Goal: Task Accomplishment & Management: Manage account settings

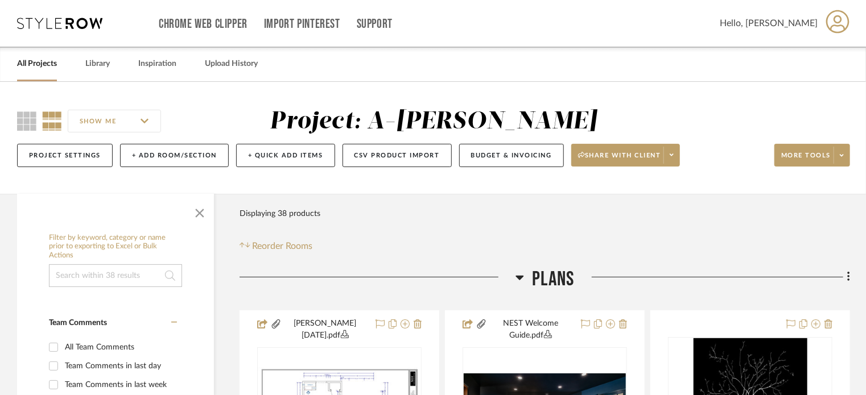
click at [36, 61] on link "All Projects" at bounding box center [37, 63] width 40 height 15
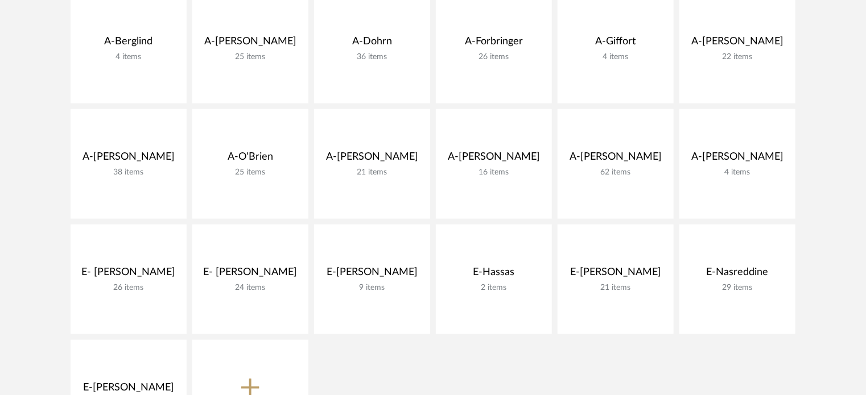
scroll to position [409, 0]
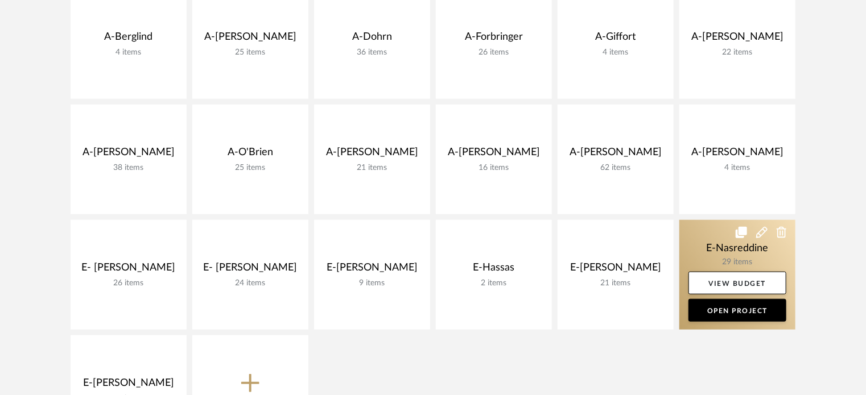
click at [712, 238] on link at bounding box center [737, 275] width 116 height 110
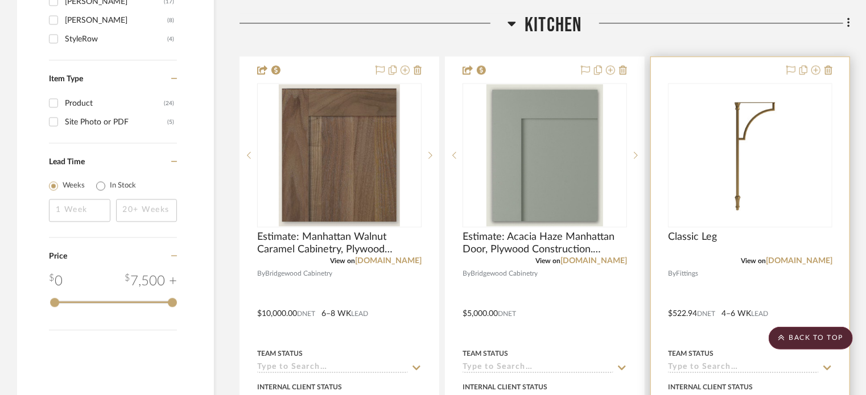
scroll to position [1334, 0]
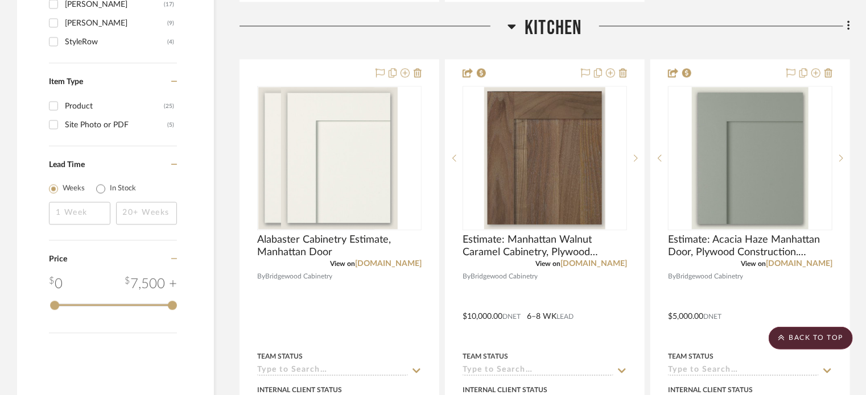
scroll to position [1334, 0]
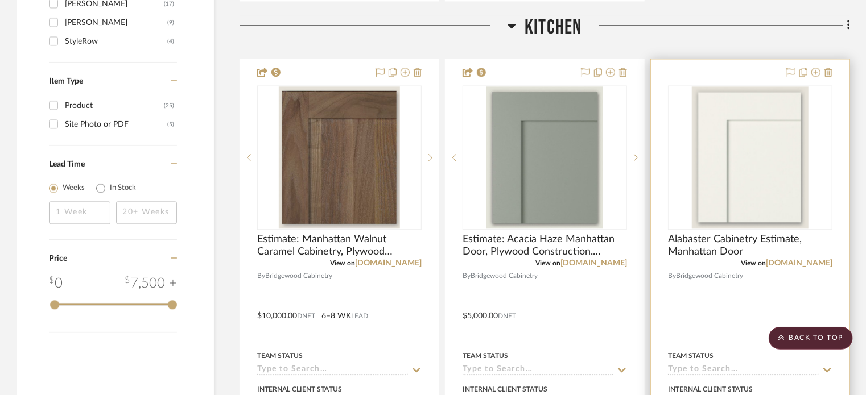
click at [695, 305] on div at bounding box center [750, 308] width 199 height 498
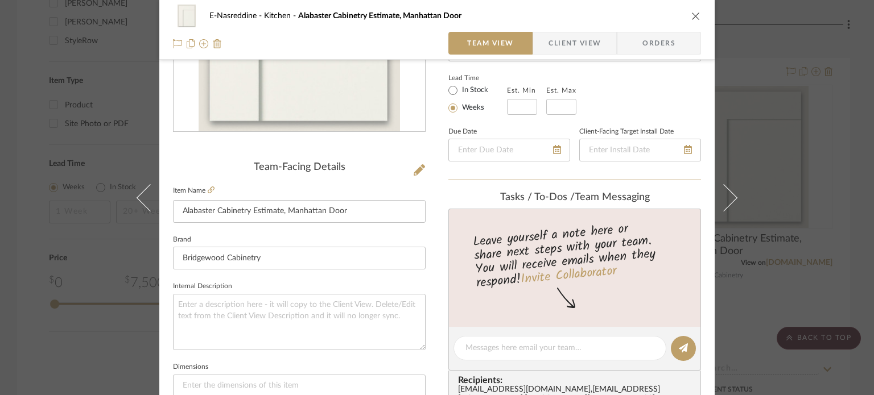
scroll to position [193, 0]
click at [521, 351] on textarea at bounding box center [559, 349] width 189 height 12
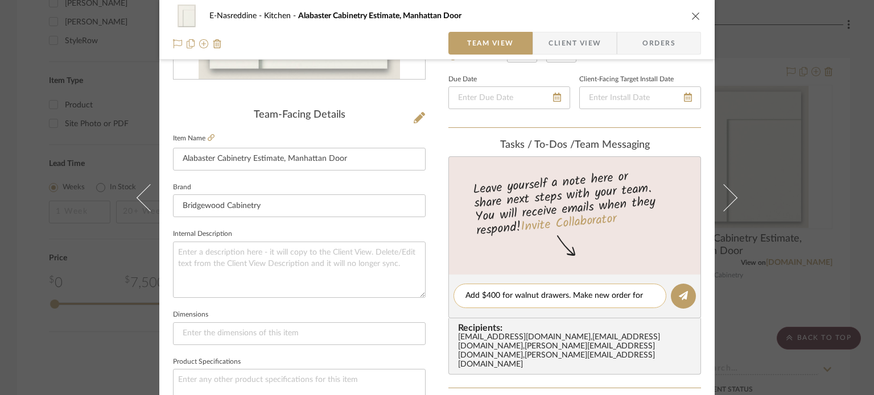
scroll to position [0, 0]
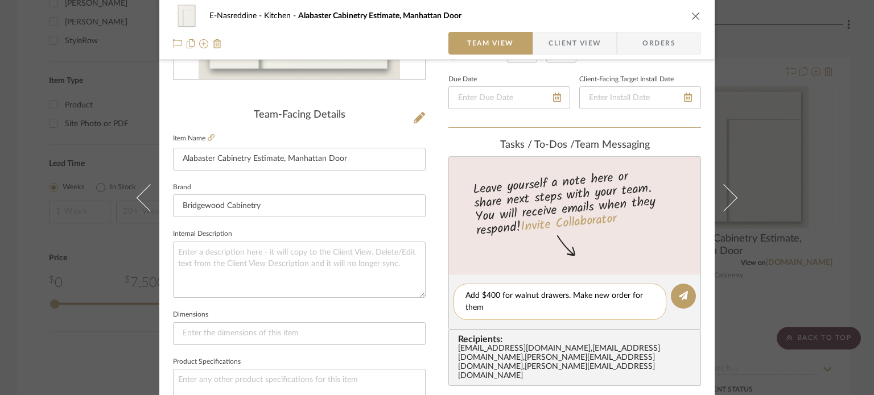
type textarea "Add $400 for walnut drawers. Make new order for them!"
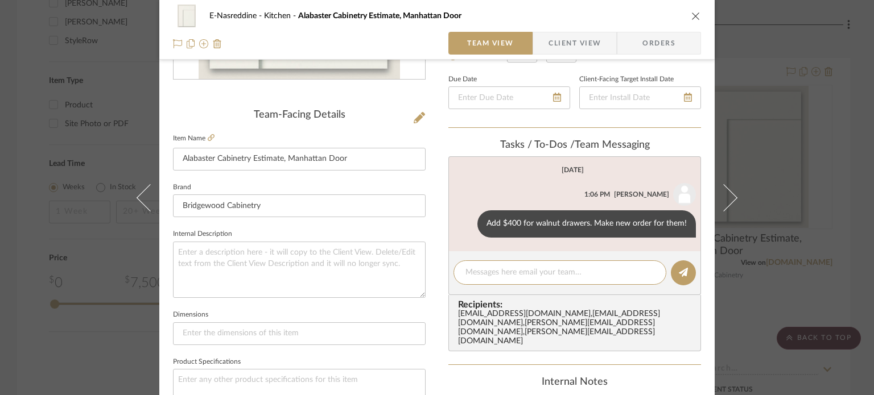
click at [817, 244] on div "E-Nasreddine Kitchen Alabaster Cabinetry Estimate, Manhattan Door Team View Cli…" at bounding box center [437, 197] width 874 height 395
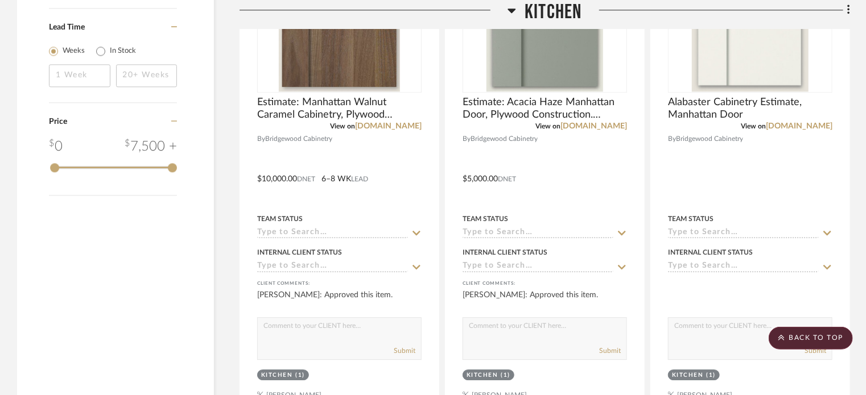
scroll to position [1470, 0]
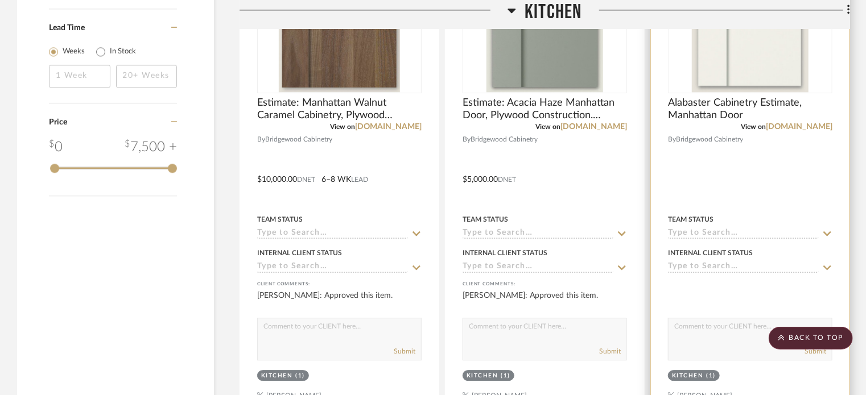
click at [720, 187] on div at bounding box center [750, 172] width 199 height 498
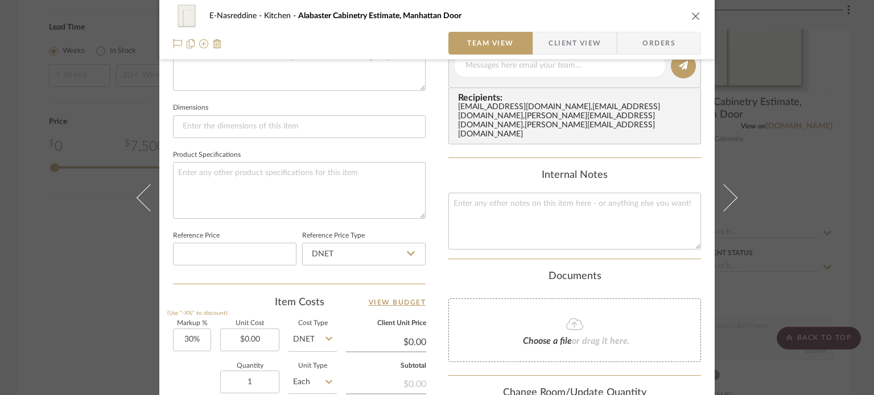
scroll to position [592, 0]
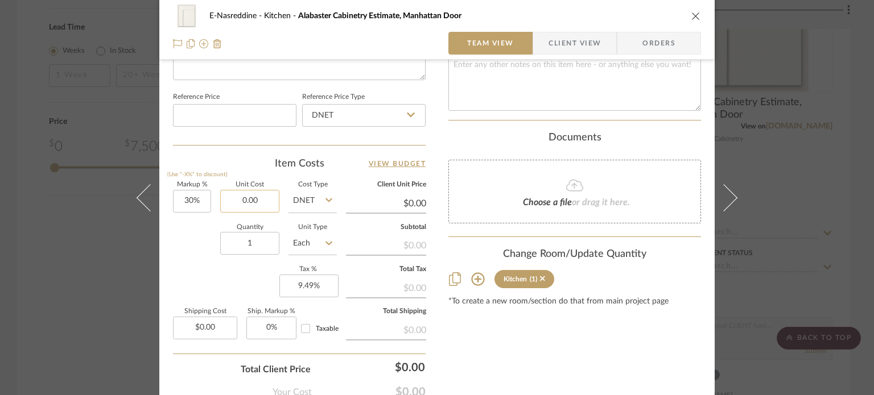
click at [257, 204] on input "0.00" at bounding box center [249, 201] width 59 height 23
type input "10958"
type input "30"
type input "$10,958.00"
click at [197, 199] on input "30" at bounding box center [192, 201] width 38 height 23
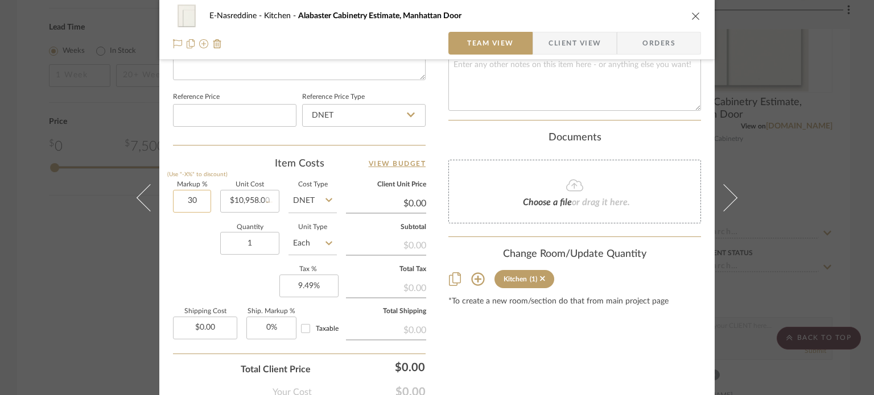
type input "$14,245.40"
type input "$1,424.54"
type input "18%"
type input "10958.00"
type input "$12,930.44"
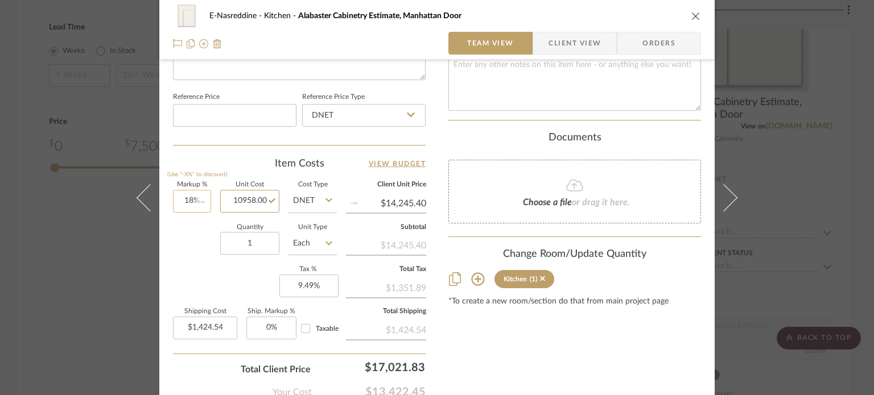
type input "$1,293.04"
type input "18"
type input "$10,958.00"
click at [197, 199] on input "18" at bounding box center [192, 201] width 38 height 23
type input "78%"
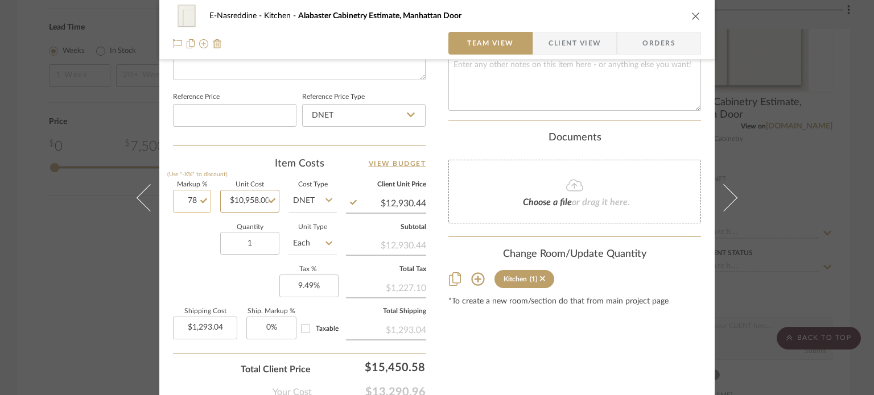
type input "10958.00"
type input "$19,505.24"
type input "$1,950.52"
type input "$10,958.00"
click at [89, 219] on div "E-Nasreddine Kitchen Alabaster Cabinetry Estimate, Manhattan Door Team View Cli…" at bounding box center [437, 197] width 874 height 395
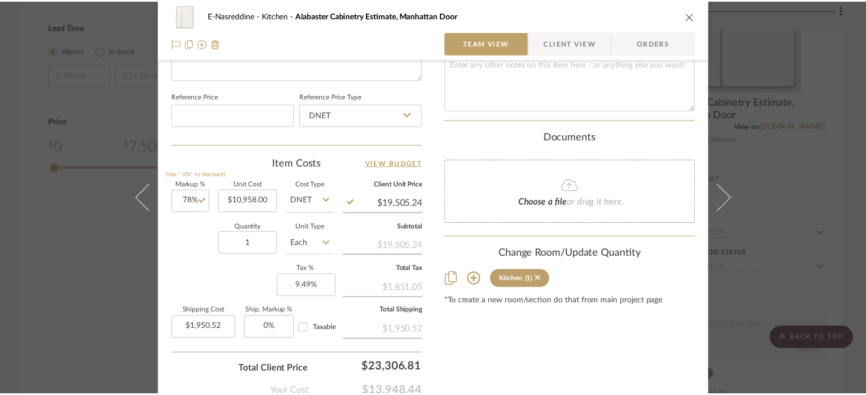
scroll to position [1470, 0]
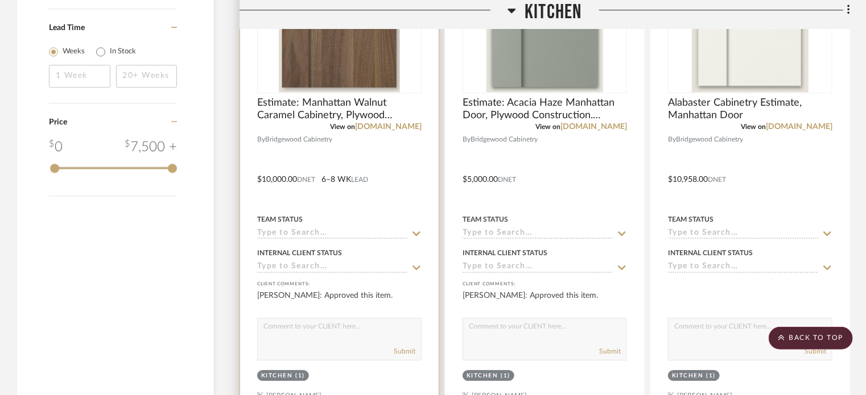
click at [314, 153] on div at bounding box center [339, 172] width 199 height 498
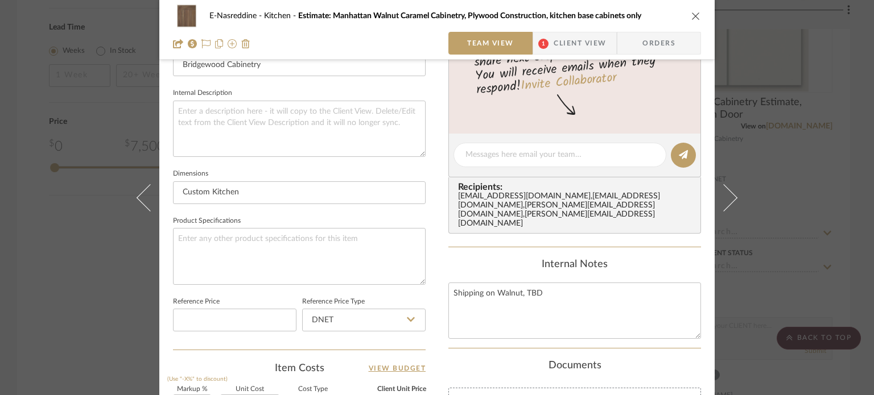
scroll to position [515, 0]
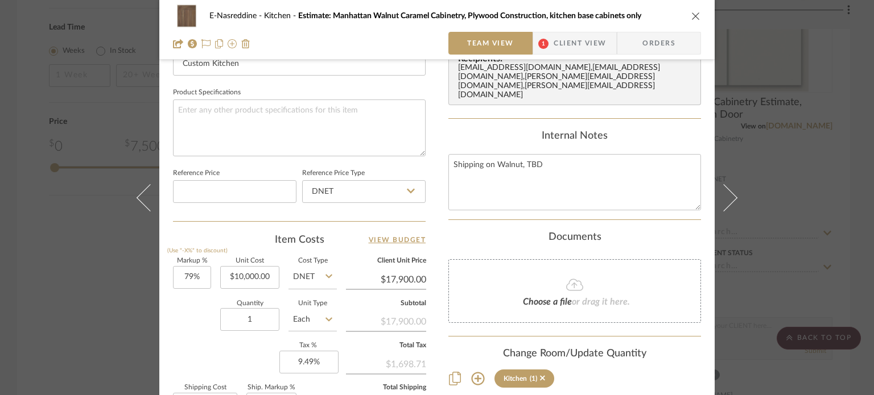
click at [785, 141] on div "E-Nasreddine Kitchen Estimate: Manhattan Walnut Caramel Cabinetry, Plywood Cons…" at bounding box center [437, 197] width 874 height 395
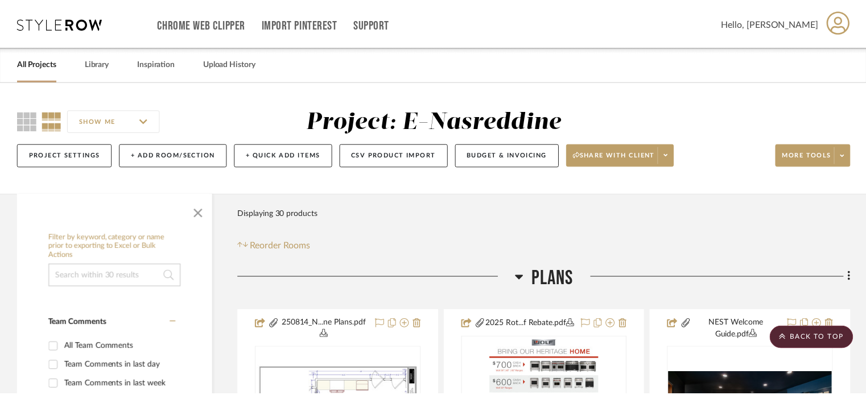
scroll to position [1470, 0]
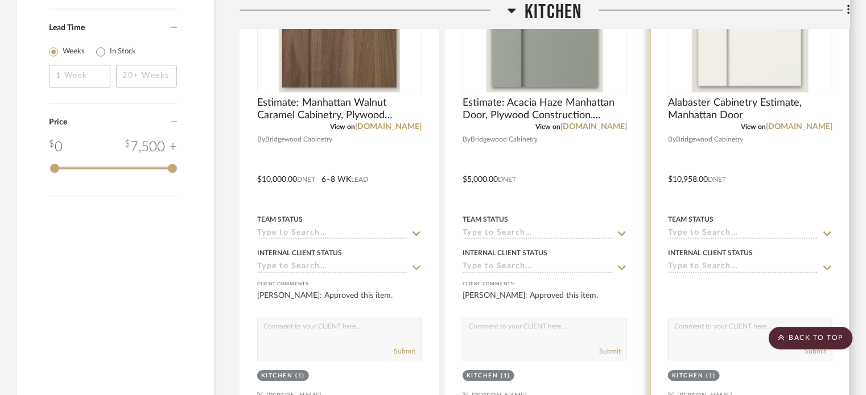
click at [787, 153] on div at bounding box center [750, 172] width 199 height 498
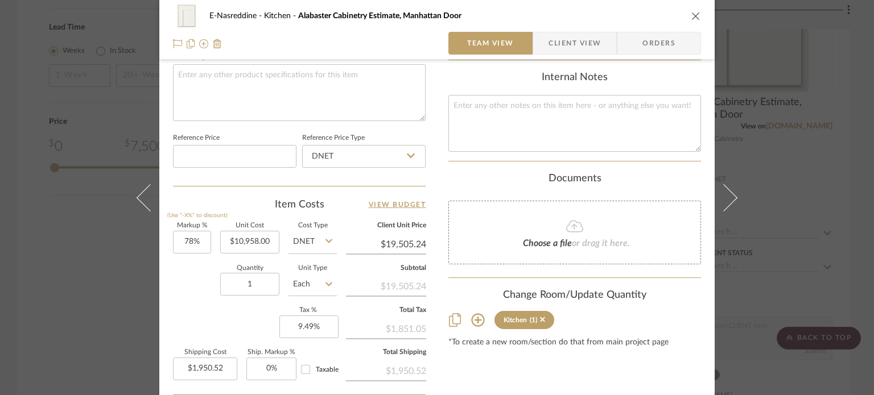
scroll to position [562, 0]
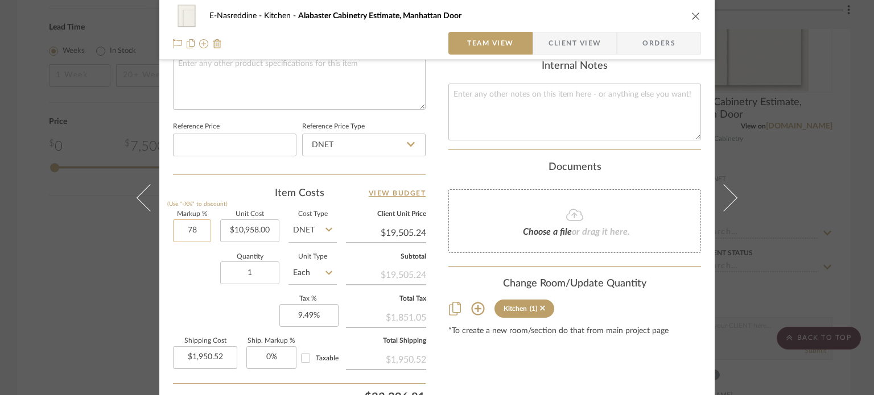
click at [193, 225] on input "78" at bounding box center [192, 231] width 38 height 23
type input "79%"
type input "10958.00"
type input "$19,614.82"
type input "$1,961.48"
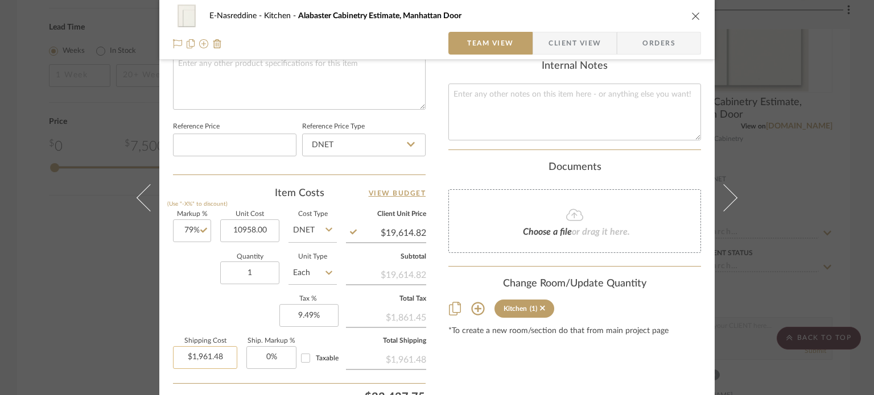
type input "$10,958.00"
click at [224, 353] on input "1961.48" at bounding box center [205, 358] width 64 height 23
type input "$0.00"
type input "0"
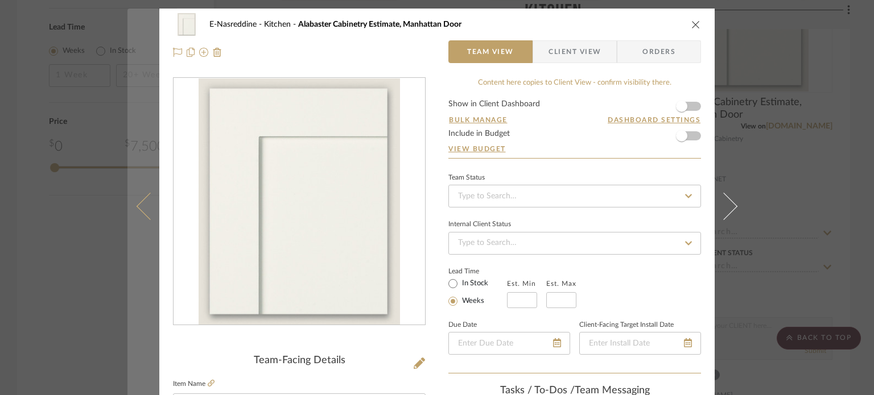
scroll to position [0, 0]
click at [148, 240] on button at bounding box center [143, 206] width 32 height 395
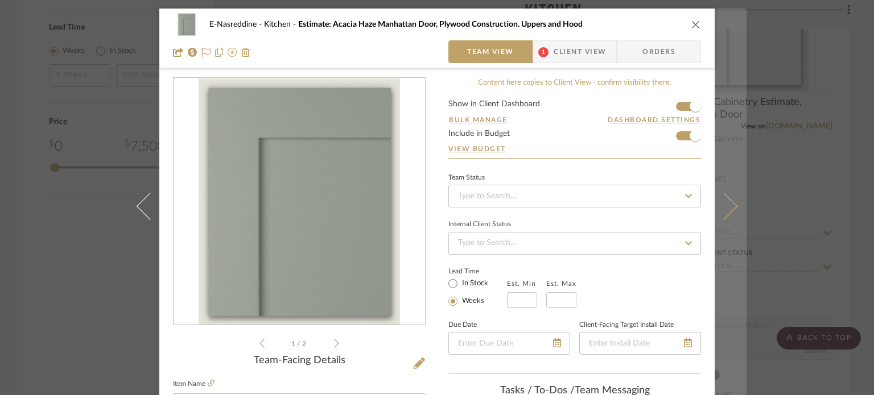
click at [735, 205] on button at bounding box center [731, 206] width 32 height 395
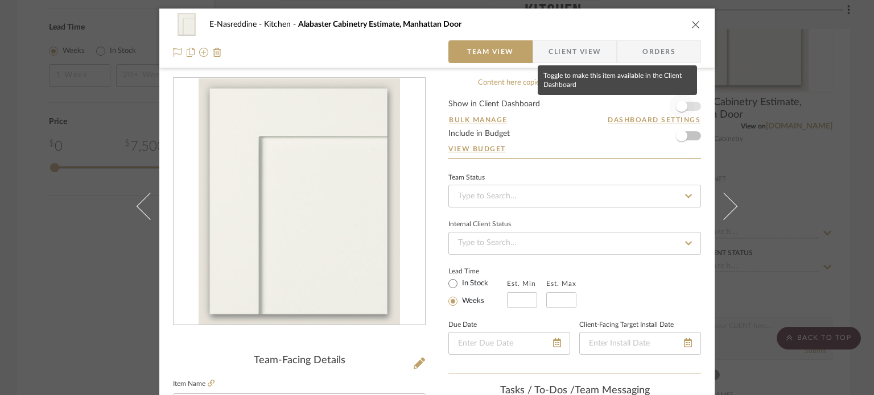
click at [683, 104] on span "button" at bounding box center [681, 106] width 11 height 11
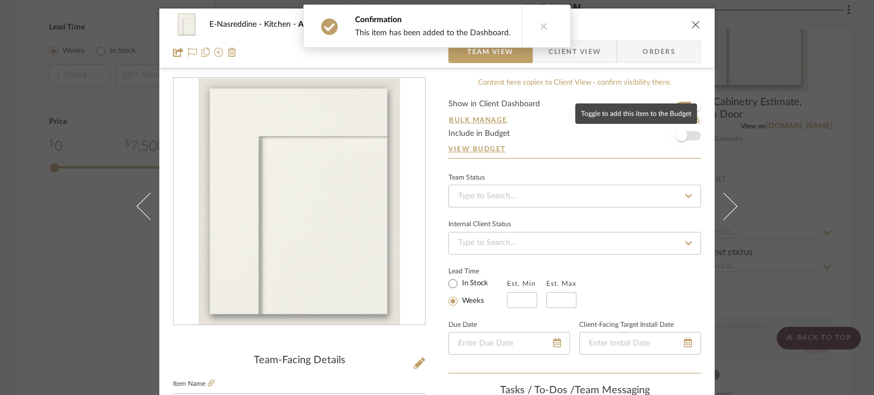
click at [690, 137] on span "button" at bounding box center [681, 135] width 25 height 25
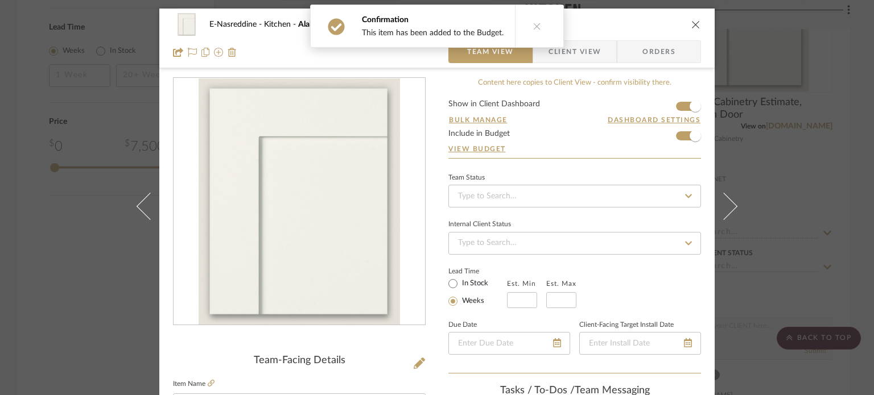
click at [102, 286] on div "E-Nasreddine Kitchen Alabaster Cabinetry Estimate, Manhattan Door Team View Cli…" at bounding box center [437, 197] width 874 height 395
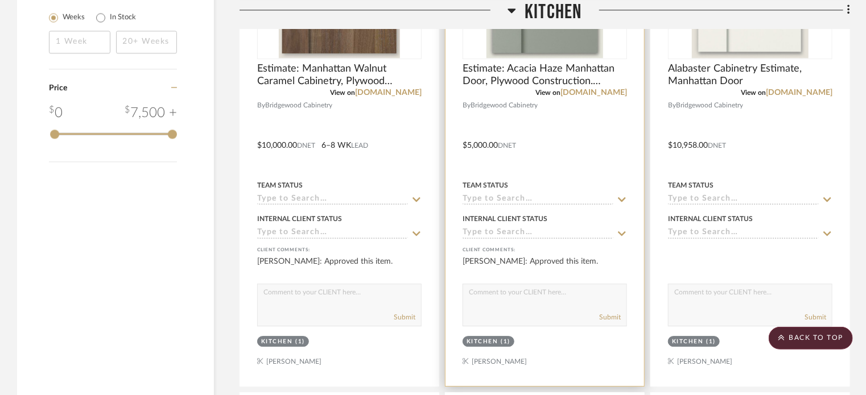
scroll to position [1502, 0]
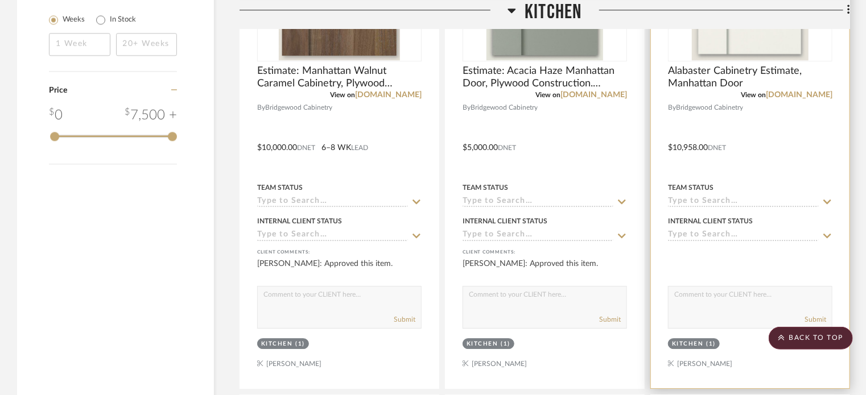
click at [778, 171] on div at bounding box center [750, 140] width 199 height 498
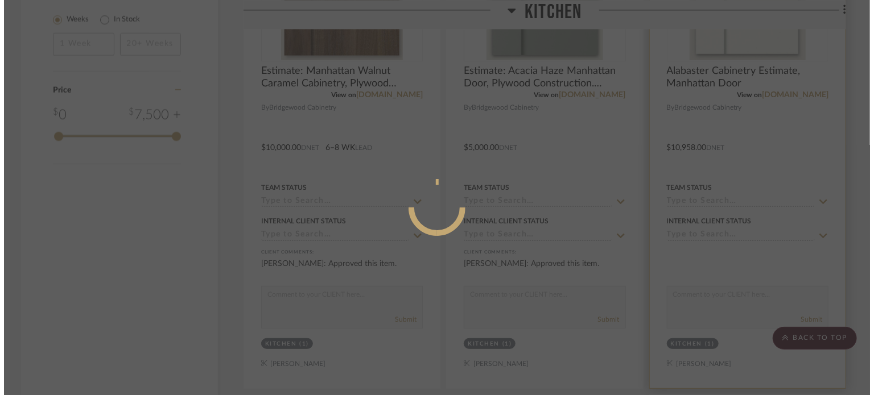
scroll to position [0, 0]
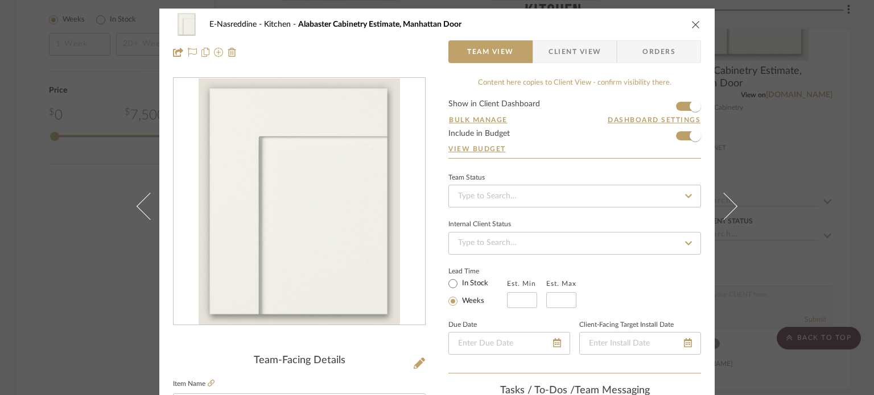
click at [675, 114] on form "Show in Client Dashboard Bulk Manage Dashboard Settings Include in Budget View …" at bounding box center [574, 129] width 253 height 58
drag, startPoint x: 675, startPoint y: 114, endPoint x: 691, endPoint y: 22, distance: 93.1
click at [691, 22] on icon "close" at bounding box center [695, 24] width 9 height 9
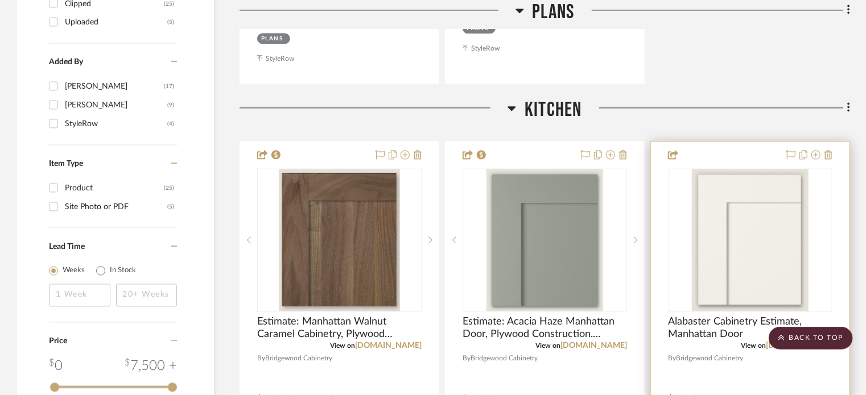
scroll to position [1249, 0]
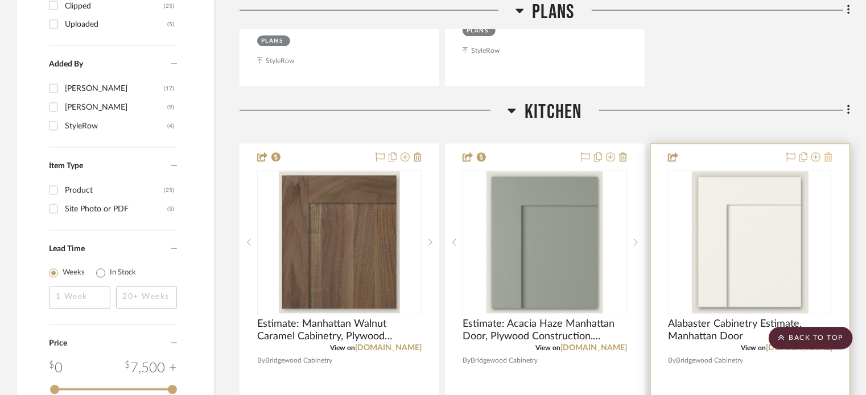
click at [827, 155] on icon at bounding box center [828, 156] width 8 height 9
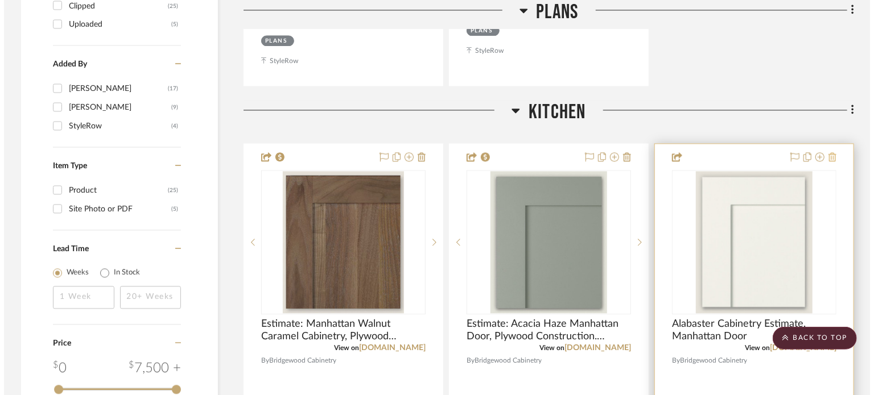
scroll to position [0, 0]
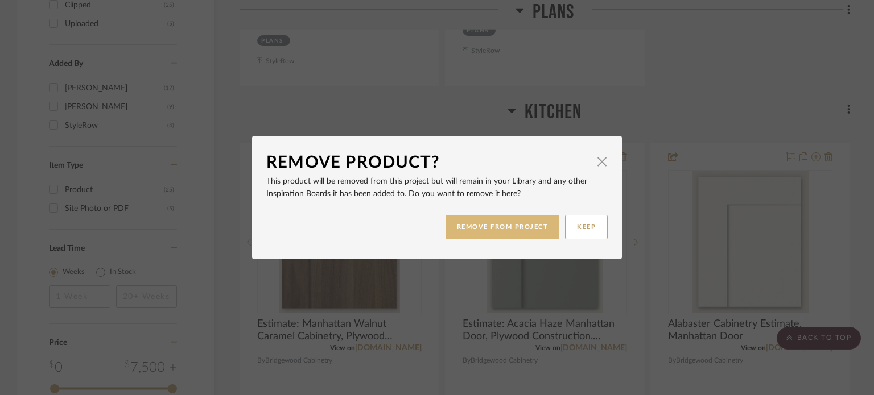
click at [494, 224] on button "REMOVE FROM PROJECT" at bounding box center [503, 227] width 114 height 24
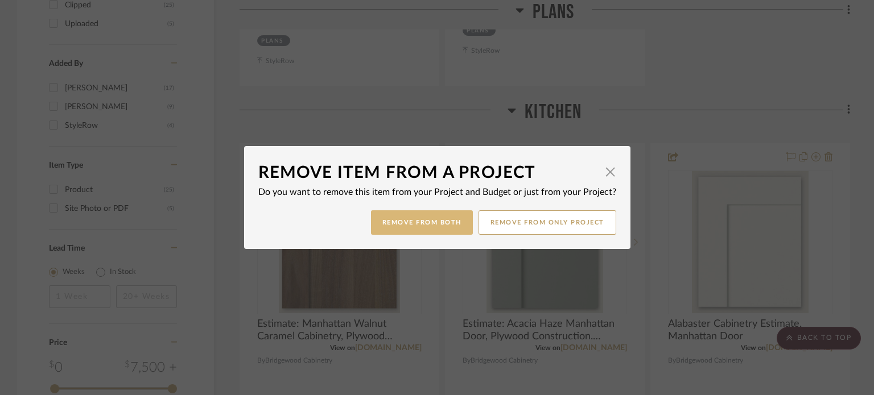
click at [413, 220] on button "Remove from Both" at bounding box center [422, 223] width 102 height 24
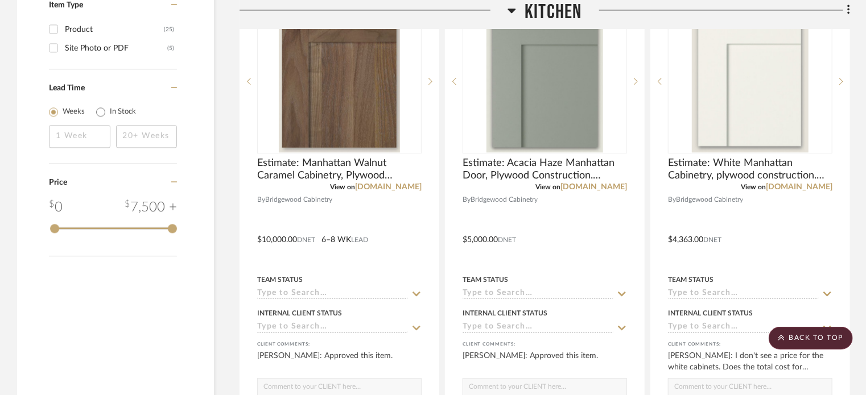
scroll to position [1424, 0]
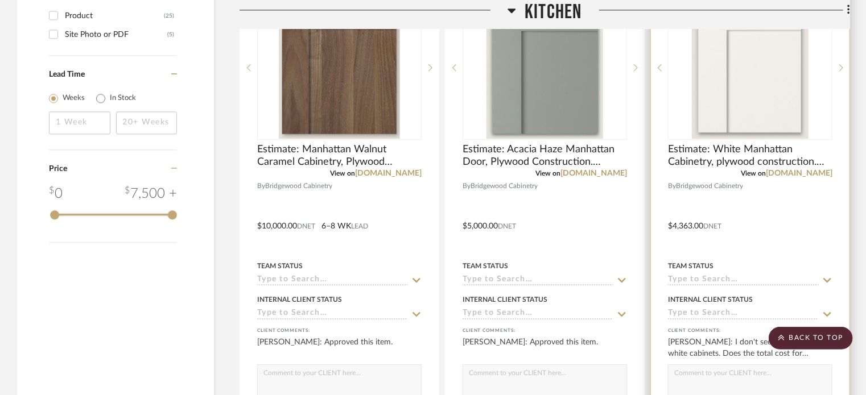
click at [772, 214] on div at bounding box center [750, 218] width 199 height 498
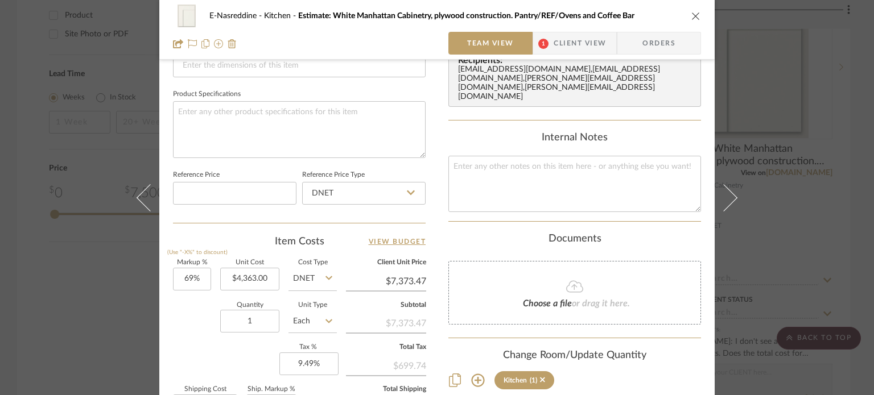
scroll to position [514, 0]
click at [267, 277] on input "4363.00" at bounding box center [249, 279] width 59 height 23
type input "$10,958.00"
type input "$18,519.02"
click at [178, 313] on div "Quantity 1 Unit Type Each" at bounding box center [255, 323] width 164 height 40
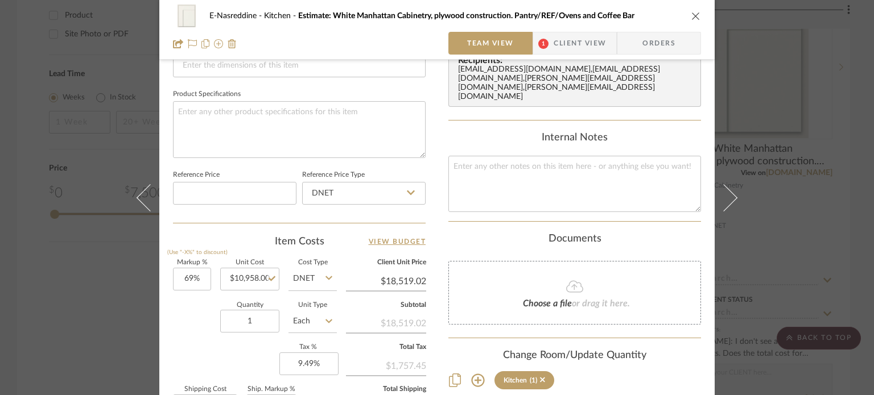
click at [114, 310] on div "E-Nasreddine Kitchen Estimate: White Manhattan Cabinetry, plywood construction.…" at bounding box center [437, 197] width 874 height 395
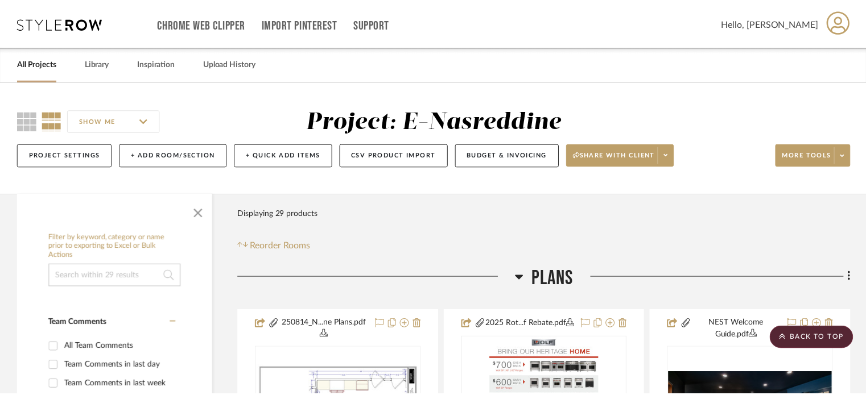
scroll to position [1424, 0]
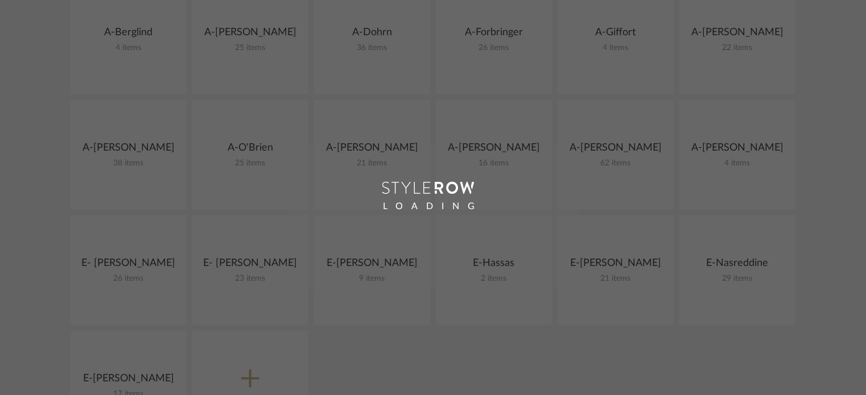
scroll to position [409, 0]
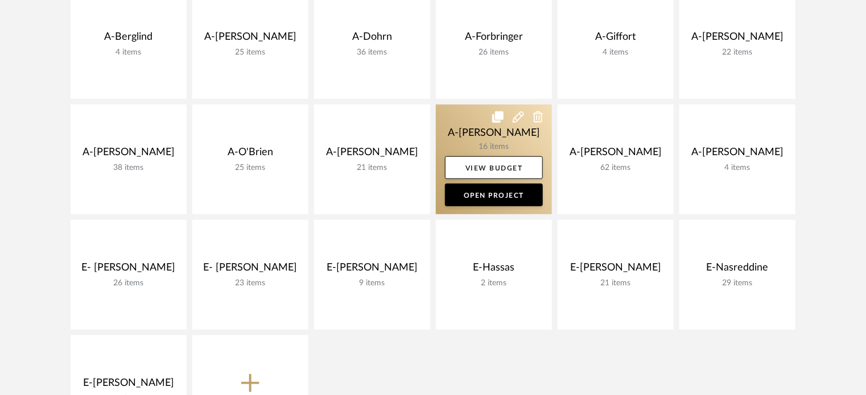
click at [478, 140] on link at bounding box center [494, 160] width 116 height 110
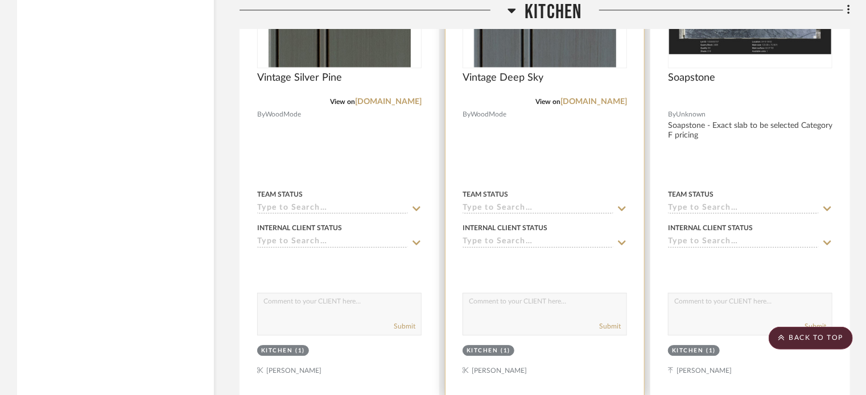
scroll to position [1474, 0]
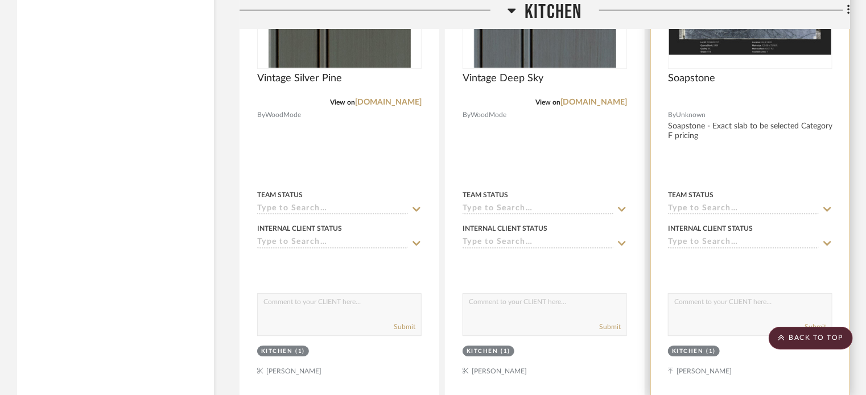
click at [712, 178] on div at bounding box center [750, 147] width 199 height 498
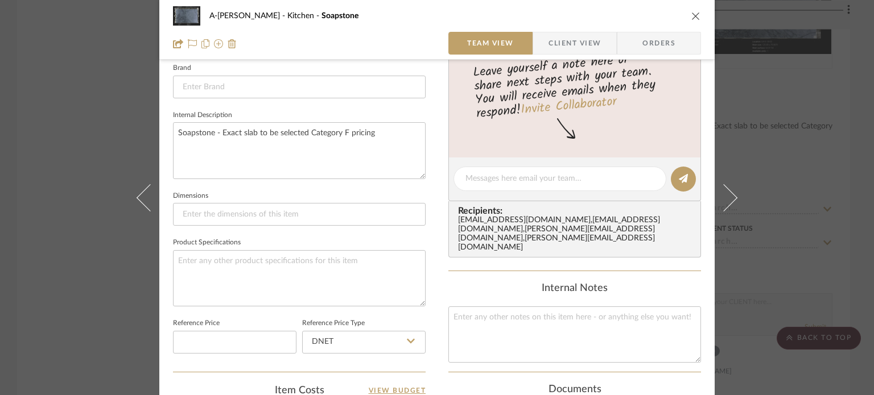
scroll to position [557, 0]
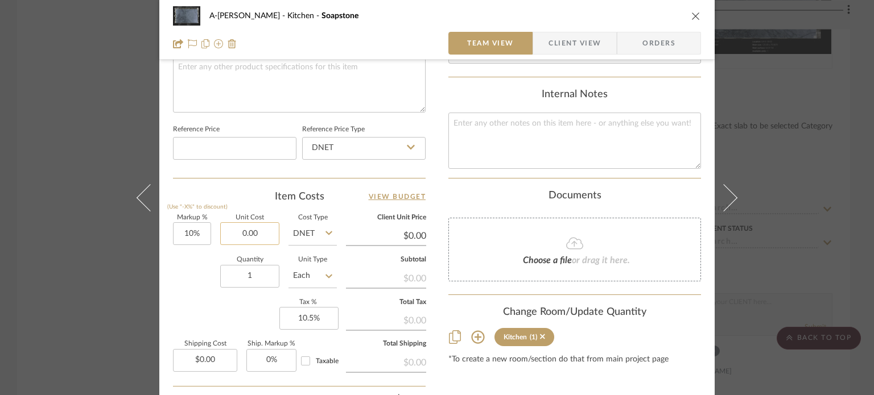
click at [261, 231] on input "0.00" at bounding box center [249, 233] width 59 height 23
paste input "4018.28"
type input "$4,018.28"
type input "$4,420.11"
type input "$442.01"
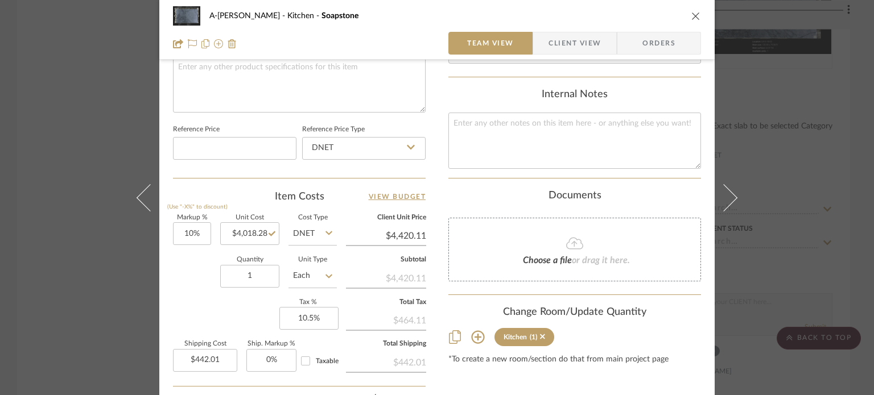
click at [183, 271] on div "Quantity 1 Unit Type Each" at bounding box center [255, 277] width 164 height 40
click at [89, 240] on div "A-Schroeder Kitchen Soapstone Team View Client View Orders Team-Facing Details …" at bounding box center [437, 197] width 874 height 395
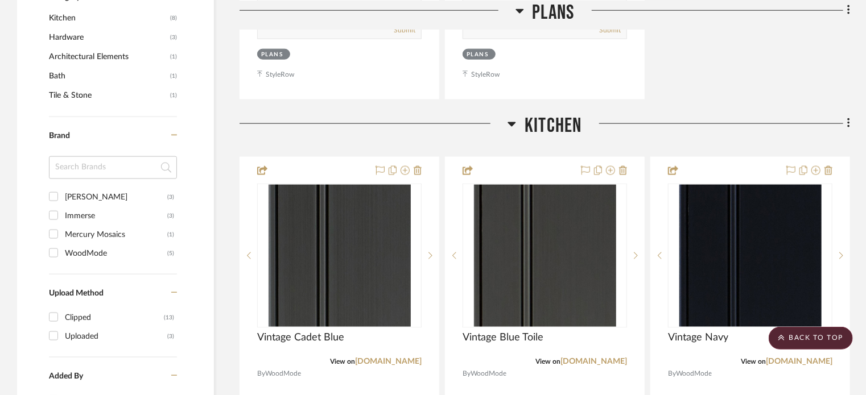
scroll to position [700, 0]
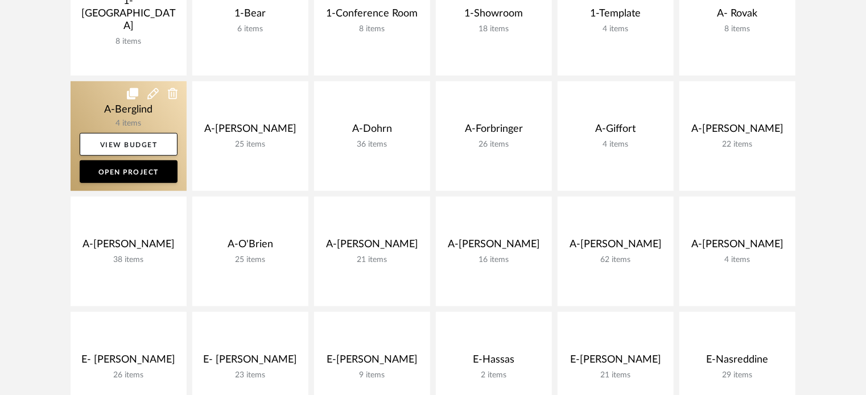
scroll to position [317, 0]
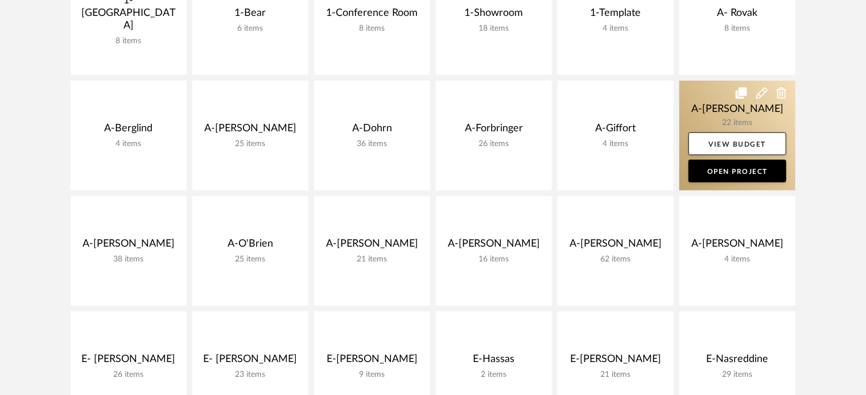
click at [740, 91] on icon at bounding box center [741, 93] width 11 height 11
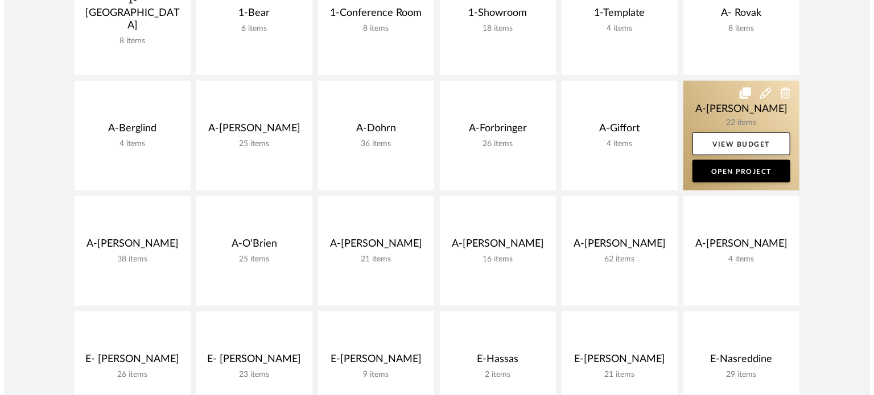
scroll to position [0, 0]
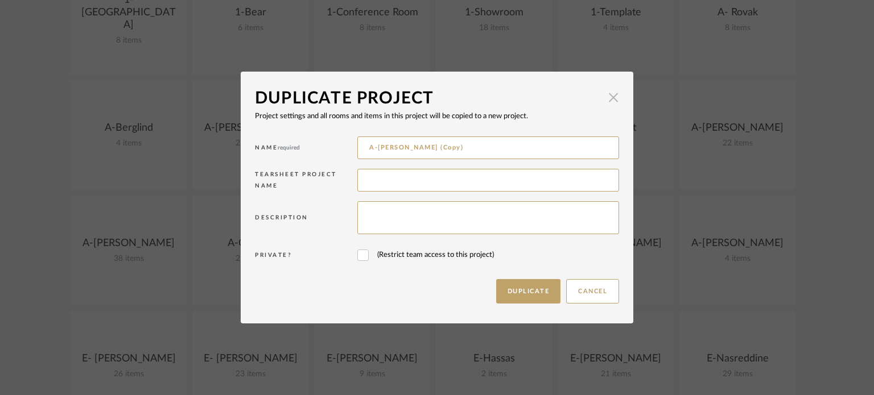
click at [608, 96] on span "button" at bounding box center [613, 97] width 23 height 23
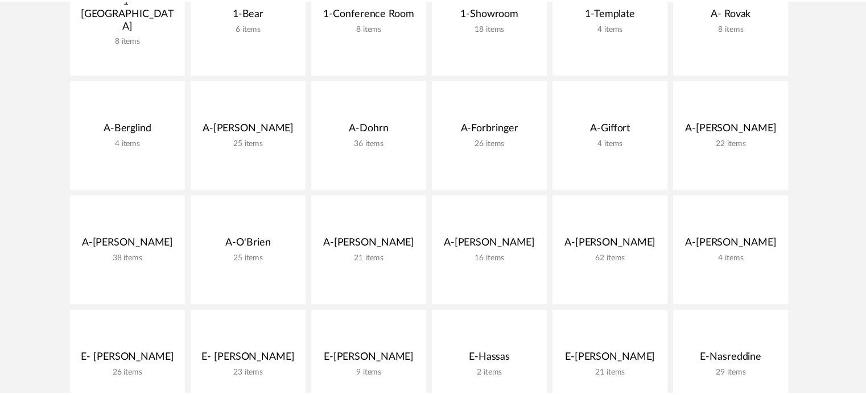
scroll to position [317, 0]
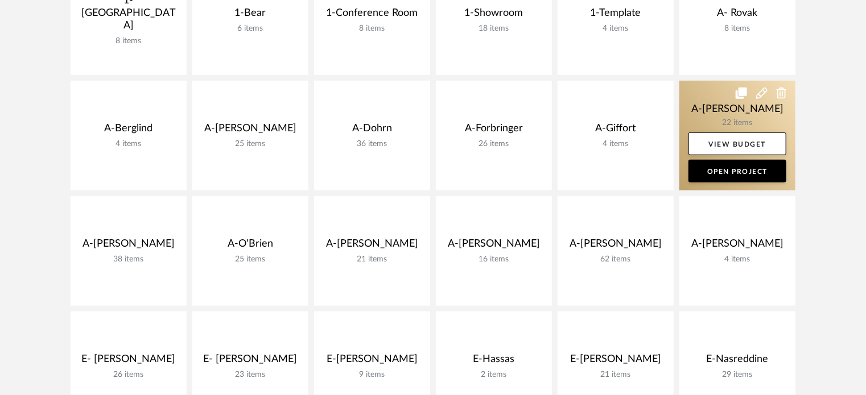
click at [762, 90] on icon at bounding box center [761, 93] width 11 height 11
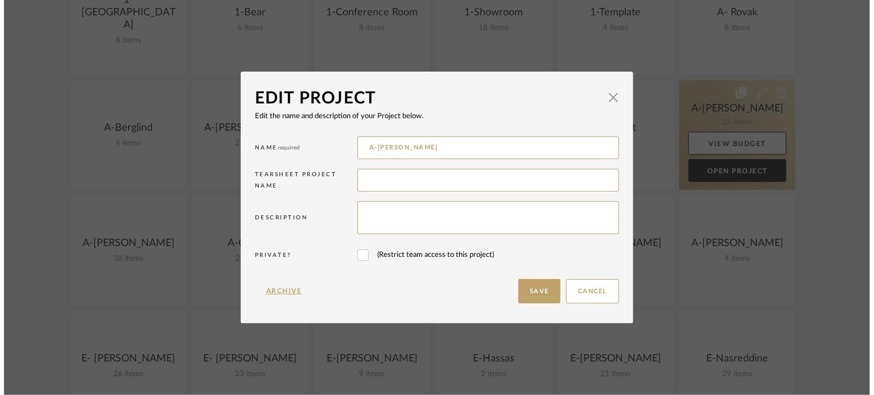
scroll to position [0, 0]
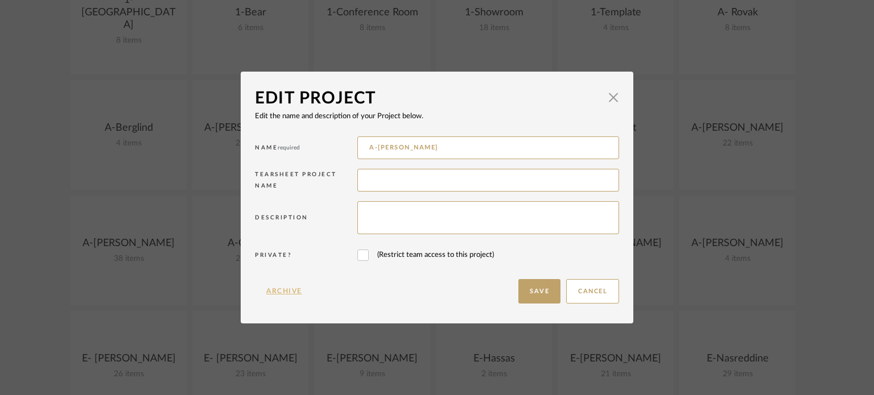
click at [284, 293] on button "Archive" at bounding box center [284, 291] width 59 height 24
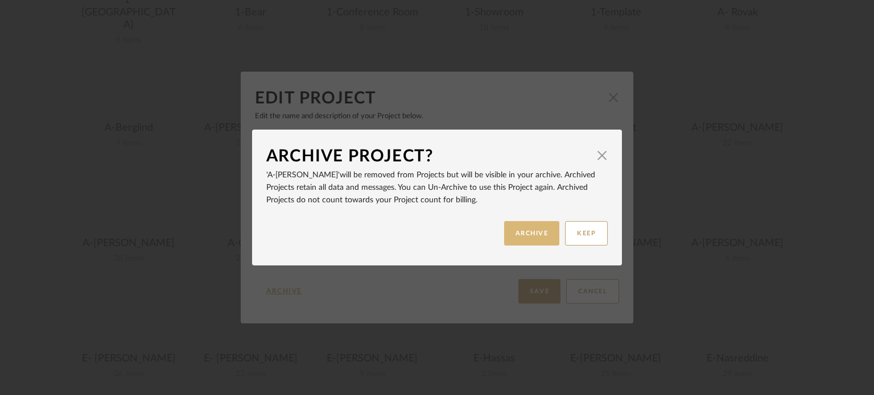
click at [525, 241] on button "ARCHIVE" at bounding box center [532, 233] width 56 height 24
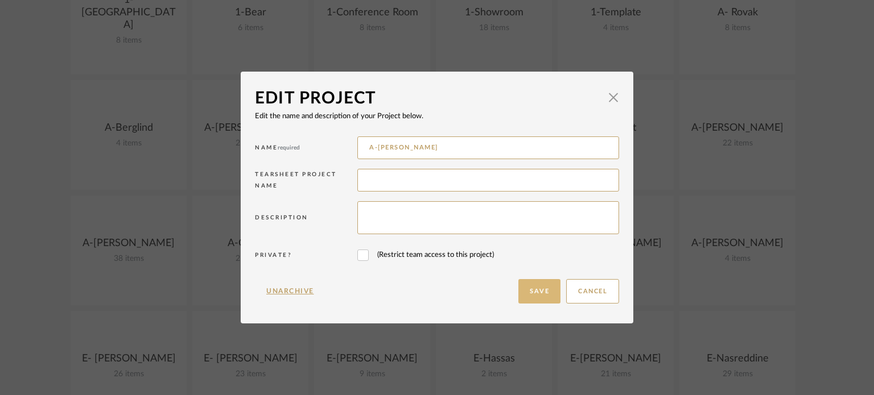
click at [526, 291] on button "Save" at bounding box center [539, 291] width 42 height 24
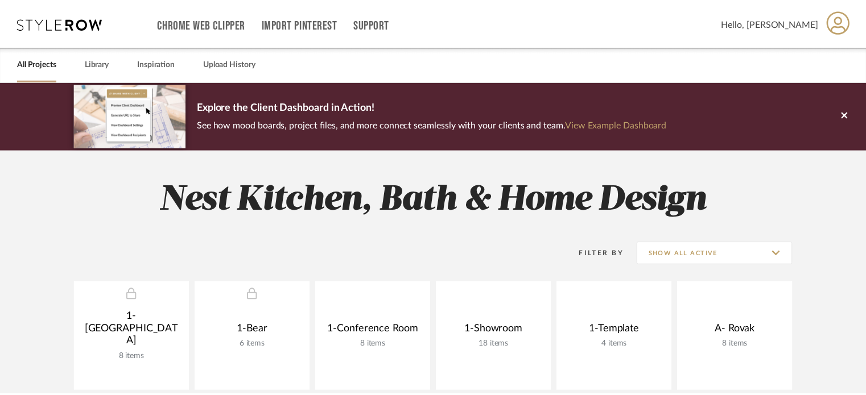
scroll to position [317, 0]
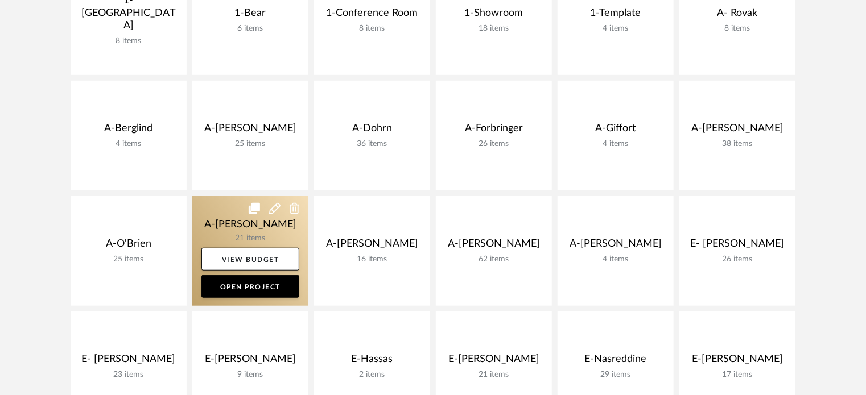
click at [273, 209] on icon at bounding box center [274, 208] width 11 height 11
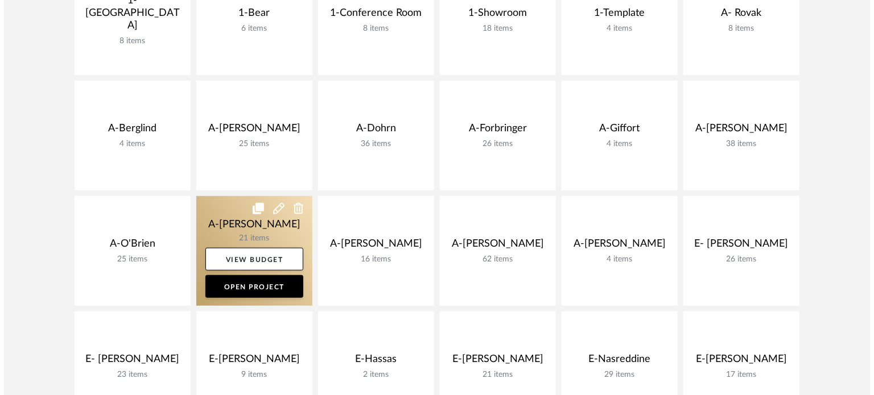
scroll to position [0, 0]
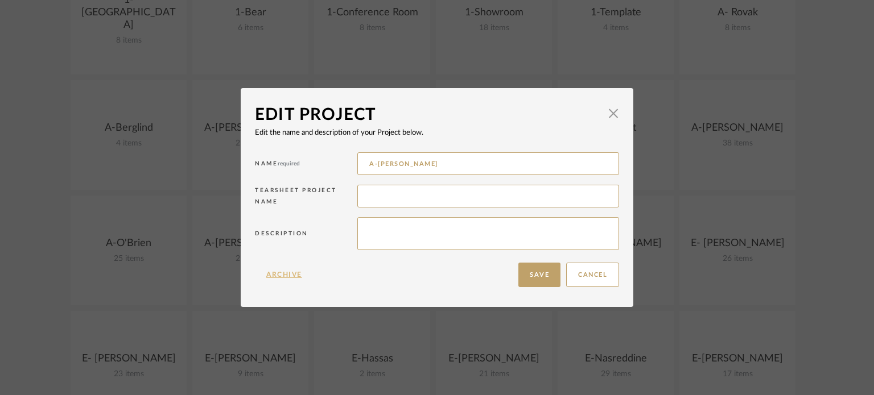
click at [280, 271] on button "Archive" at bounding box center [284, 275] width 59 height 24
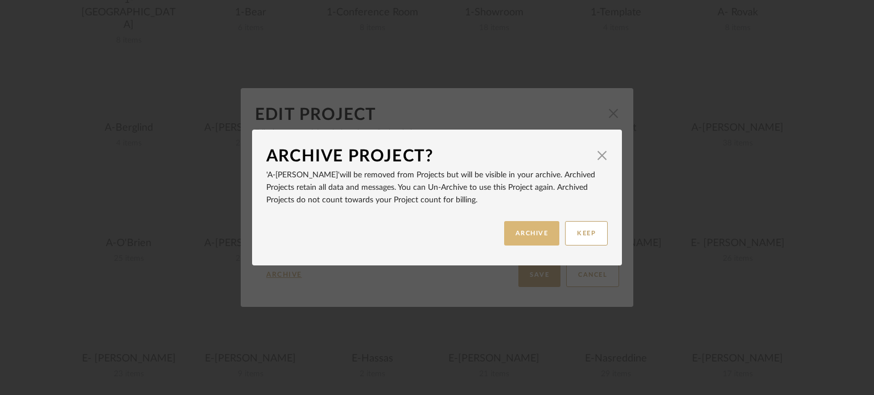
click at [521, 233] on button "ARCHIVE" at bounding box center [532, 233] width 56 height 24
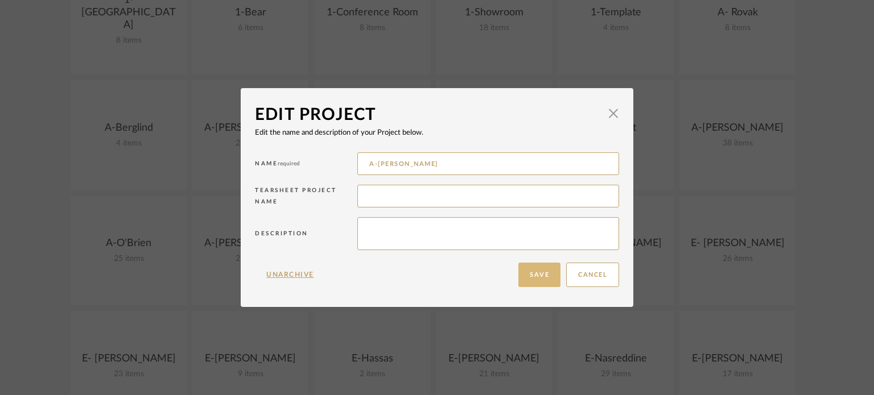
click at [530, 279] on button "Save" at bounding box center [539, 275] width 42 height 24
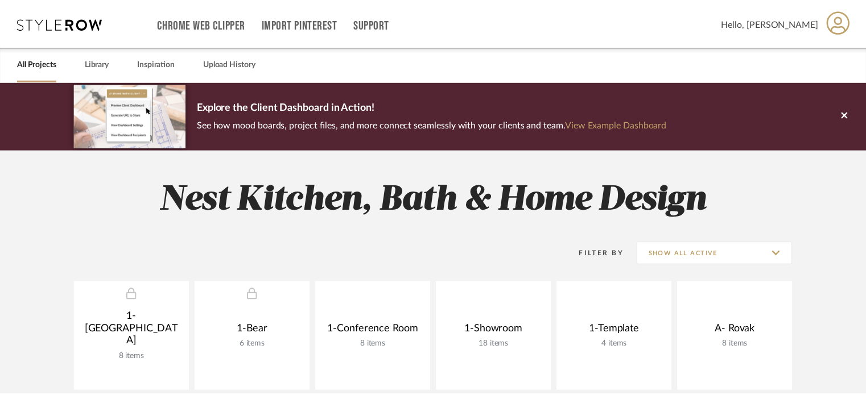
scroll to position [317, 0]
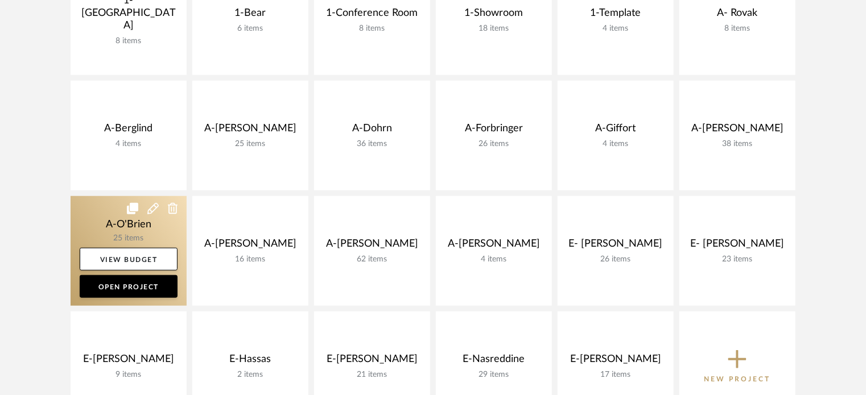
click at [150, 209] on icon at bounding box center [152, 208] width 11 height 11
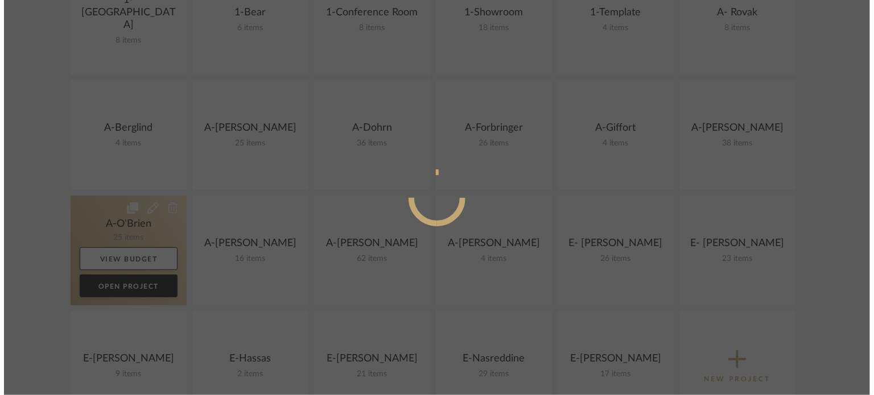
scroll to position [0, 0]
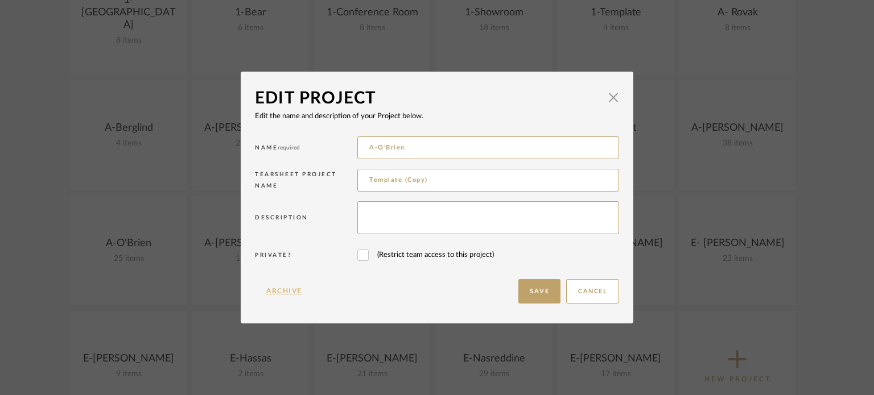
click at [282, 290] on button "Archive" at bounding box center [284, 291] width 59 height 24
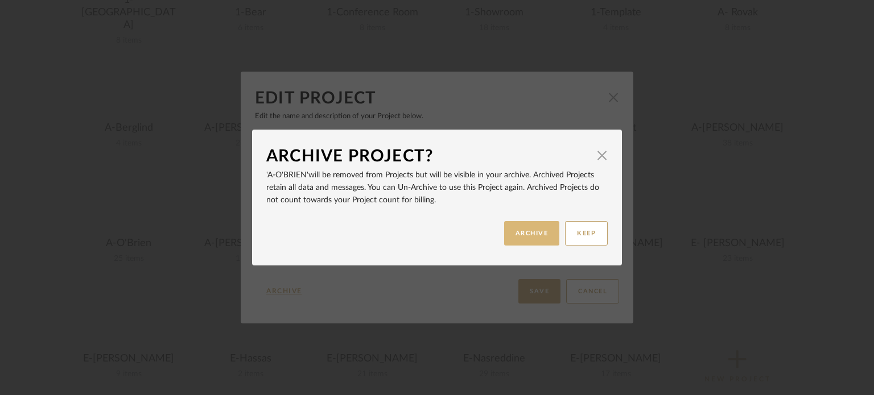
click at [526, 229] on button "ARCHIVE" at bounding box center [532, 233] width 56 height 24
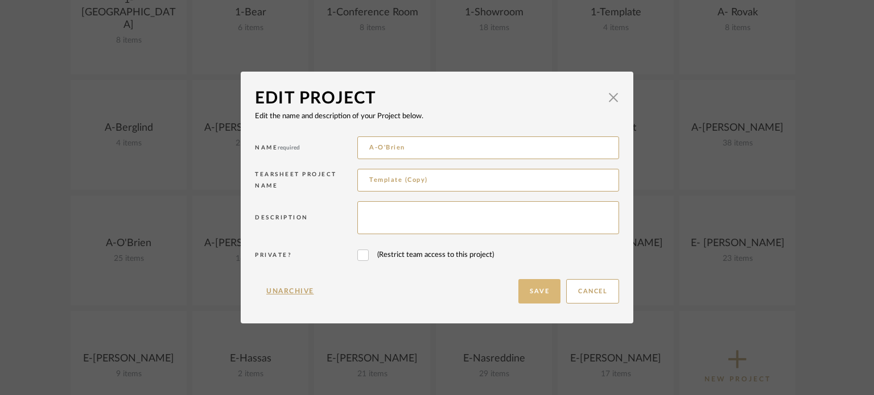
click at [534, 297] on button "Save" at bounding box center [539, 291] width 42 height 24
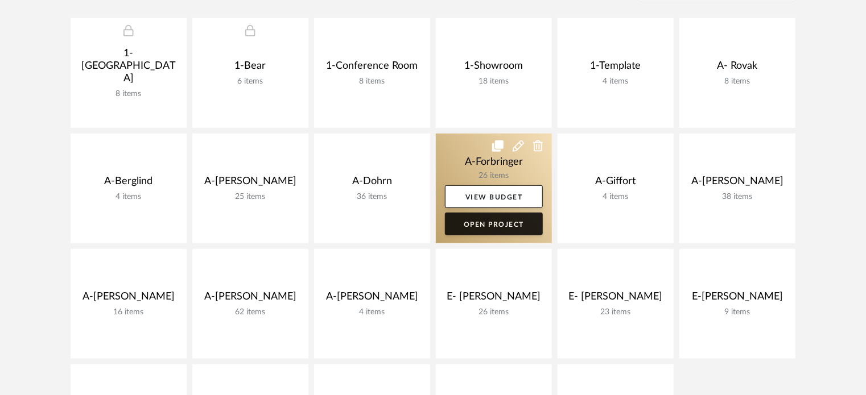
scroll to position [273, 0]
